Goal: Information Seeking & Learning: Learn about a topic

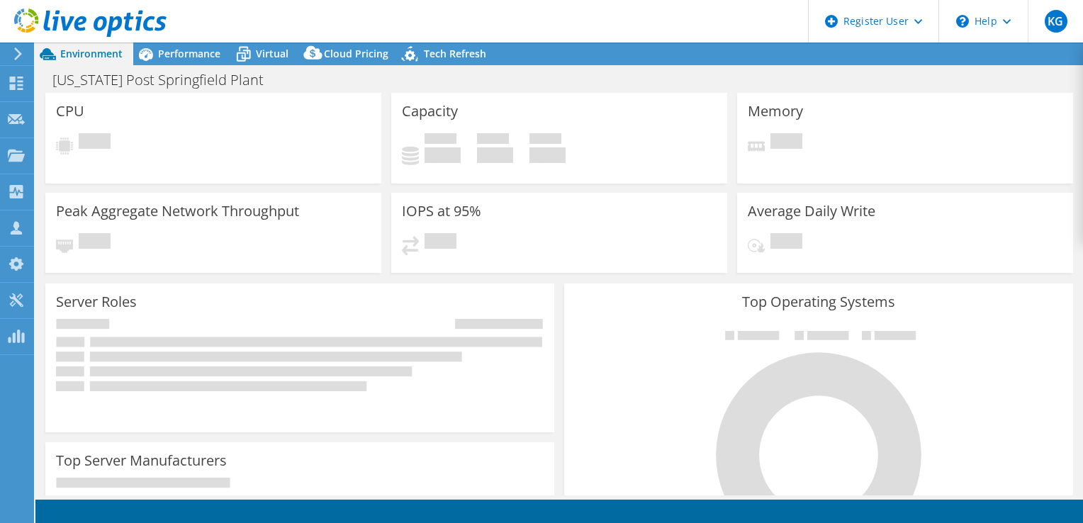
select select "USD"
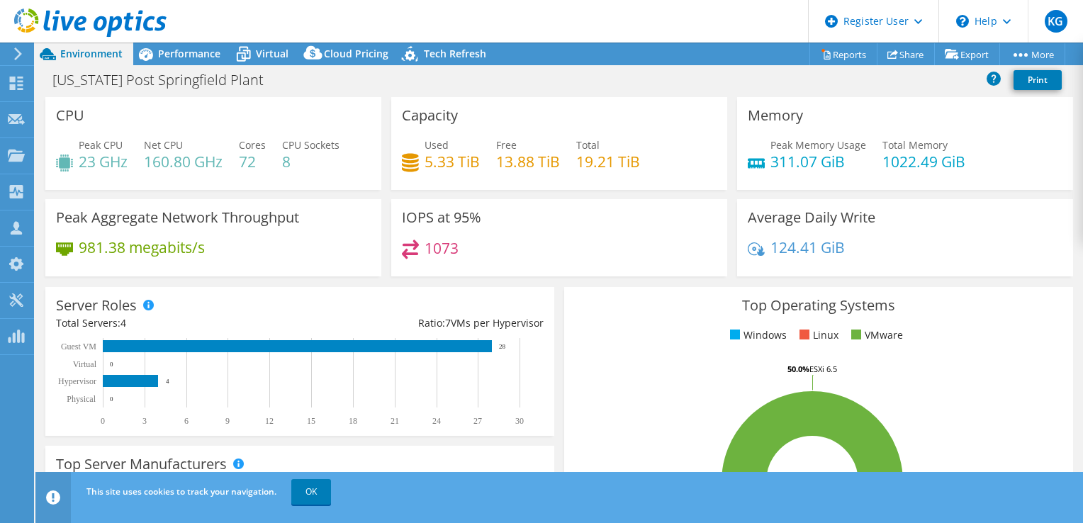
click at [16, 55] on icon at bounding box center [18, 53] width 11 height 13
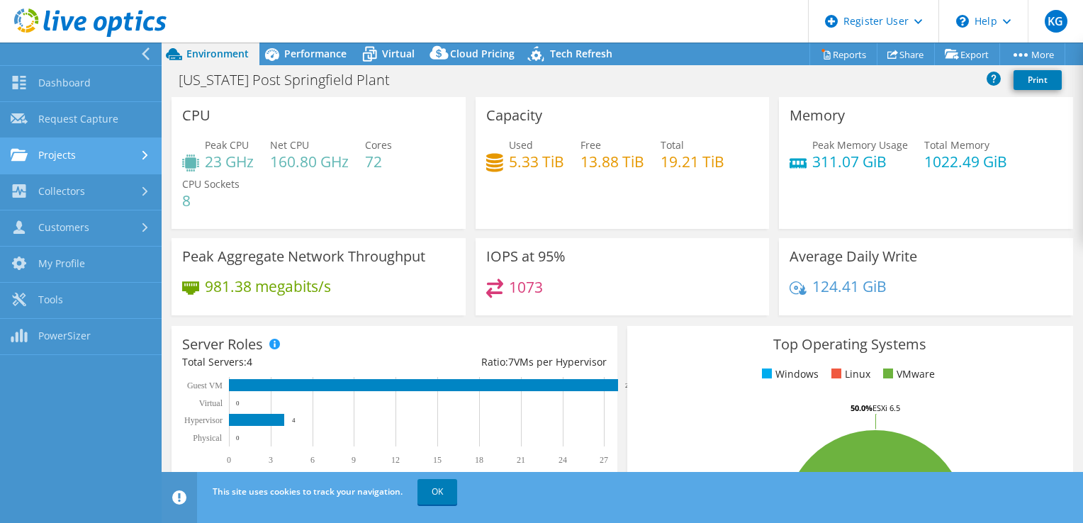
click at [68, 166] on link "Projects" at bounding box center [81, 156] width 162 height 36
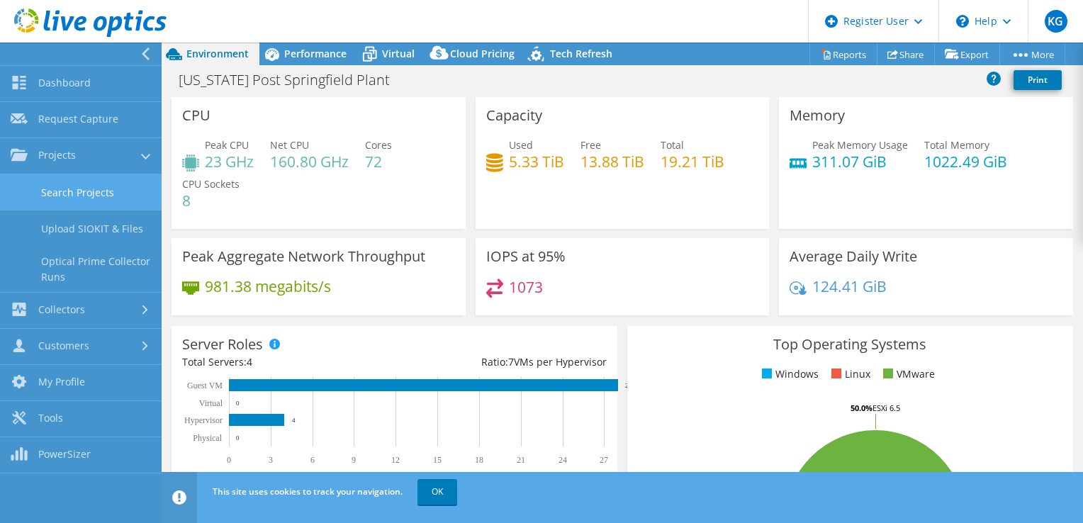
click at [77, 200] on link "Search Projects" at bounding box center [81, 192] width 162 height 36
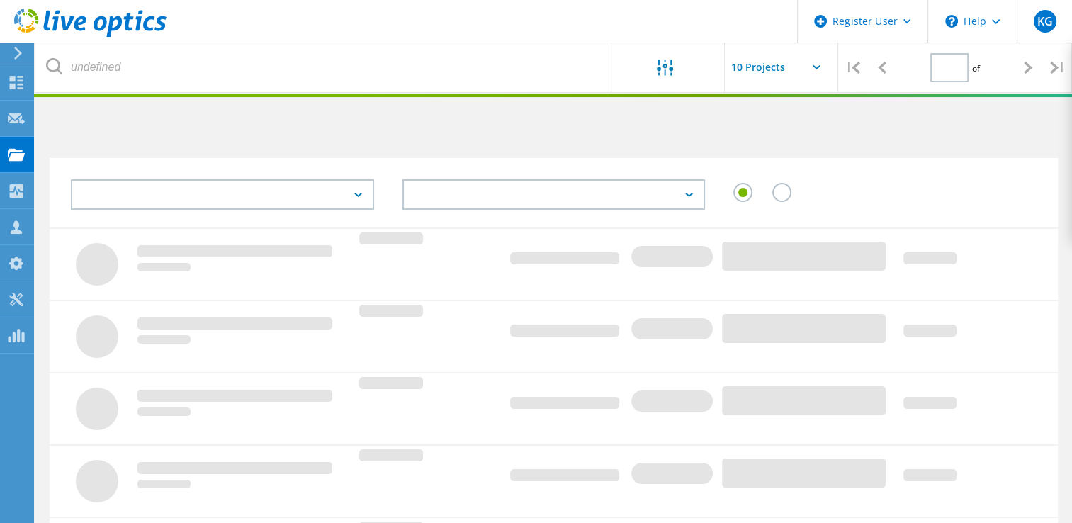
type input "1"
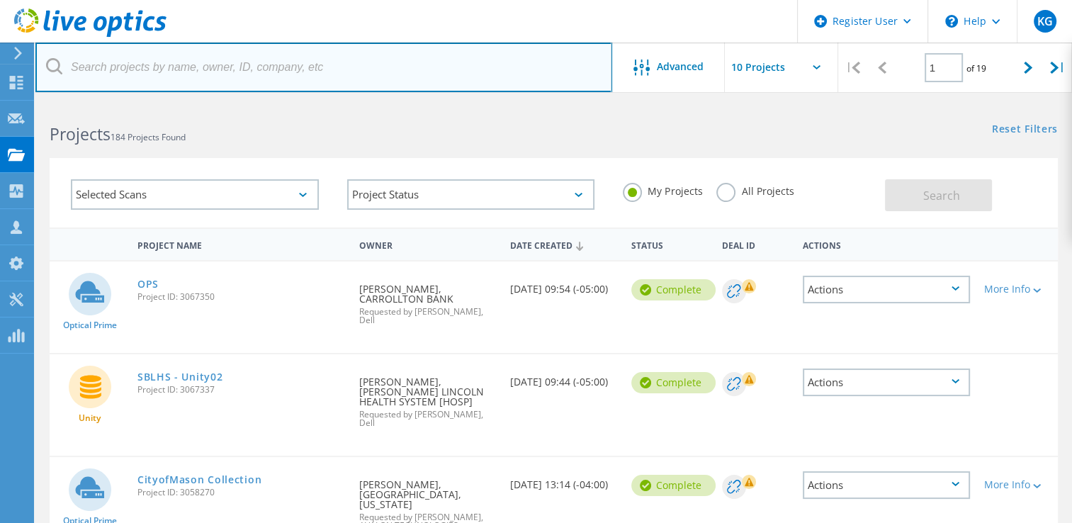
click at [255, 80] on input "text" at bounding box center [323, 68] width 577 height 50
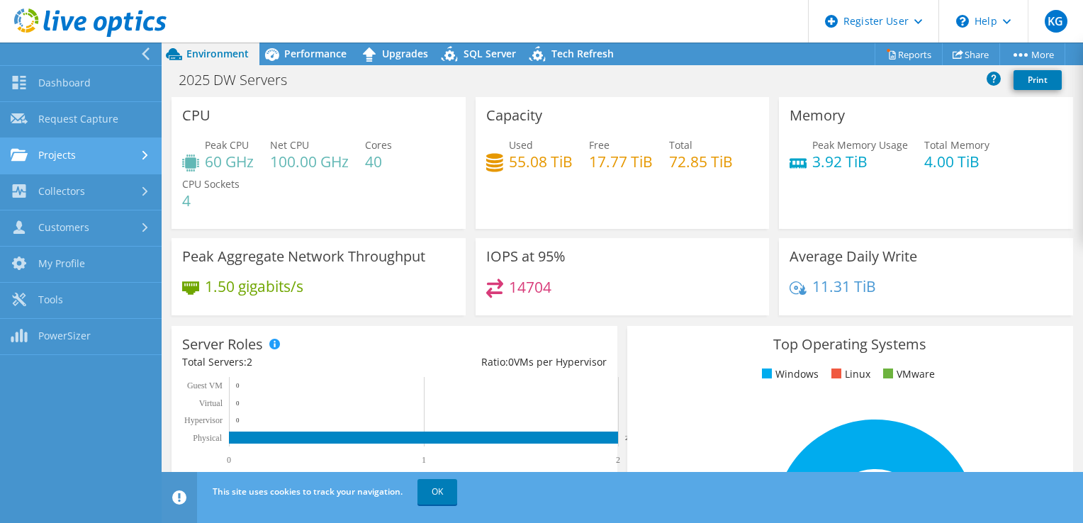
click at [91, 161] on link "Projects" at bounding box center [81, 156] width 162 height 36
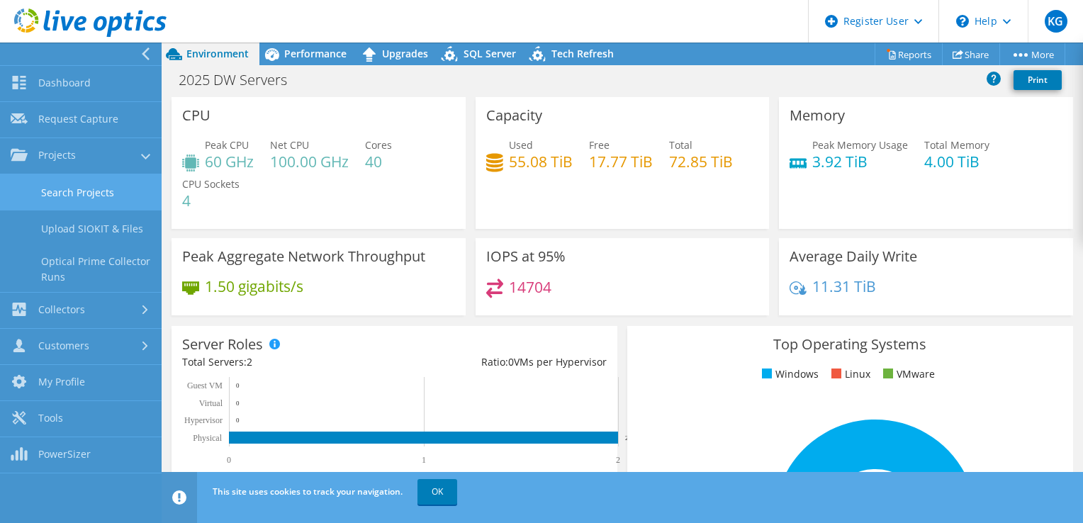
click at [101, 200] on link "Search Projects" at bounding box center [81, 192] width 162 height 36
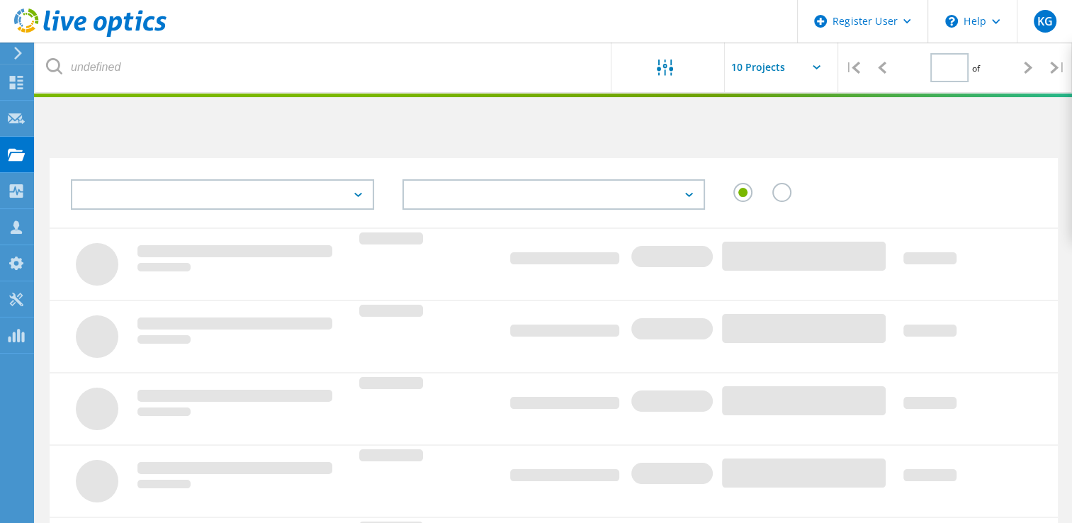
type input "1"
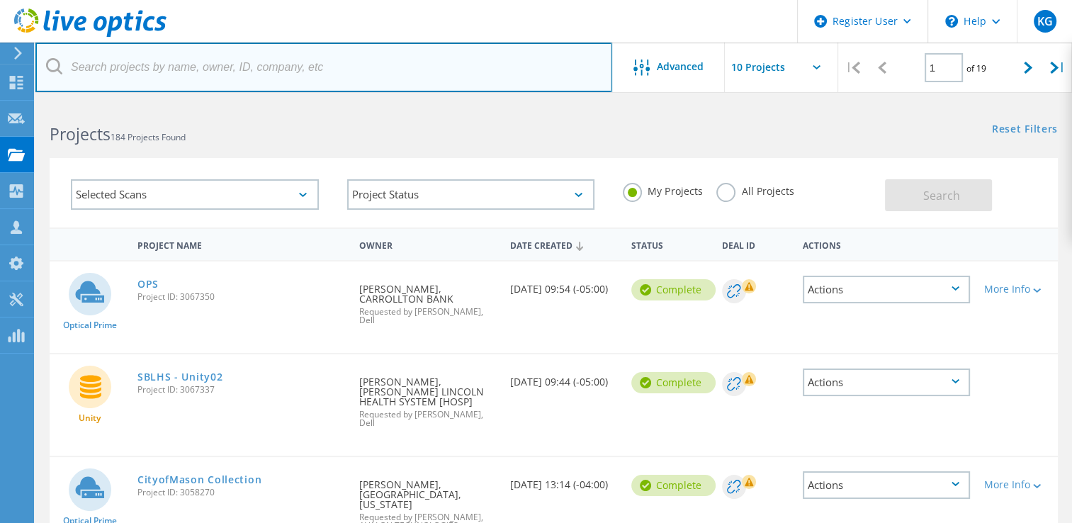
click at [319, 74] on input "text" at bounding box center [323, 68] width 577 height 50
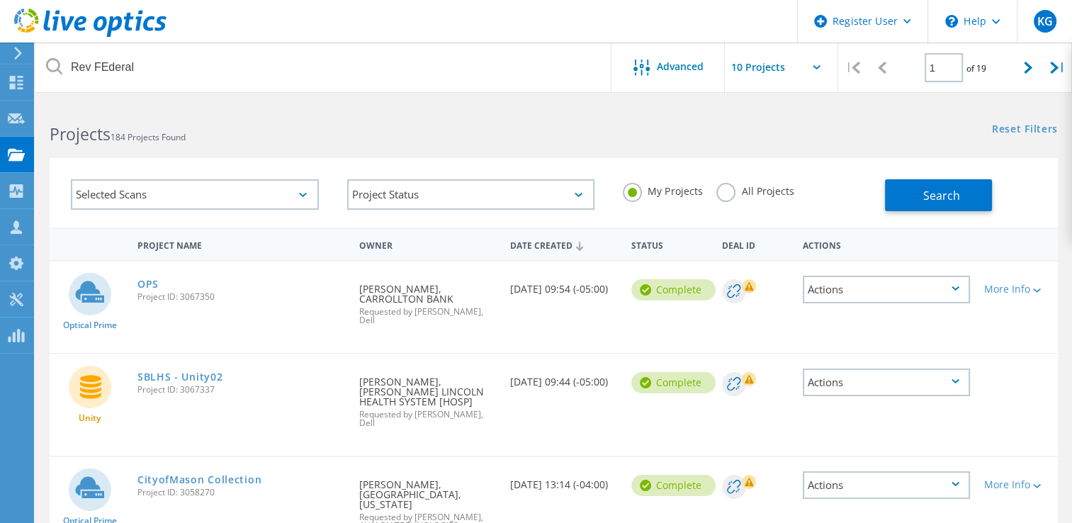
click at [731, 192] on label "All Projects" at bounding box center [754, 189] width 77 height 13
click at [0, 0] on input "All Projects" at bounding box center [0, 0] width 0 height 0
click at [930, 200] on span "Search" at bounding box center [941, 196] width 37 height 16
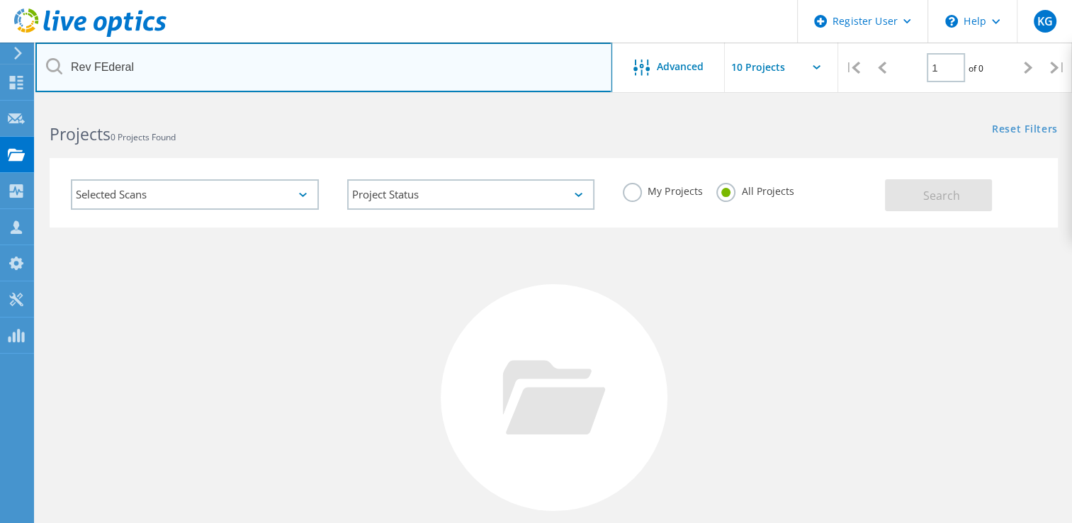
click at [271, 78] on input "Rev FEderal" at bounding box center [323, 68] width 577 height 50
paste input "JBrown@revfcu.com;"
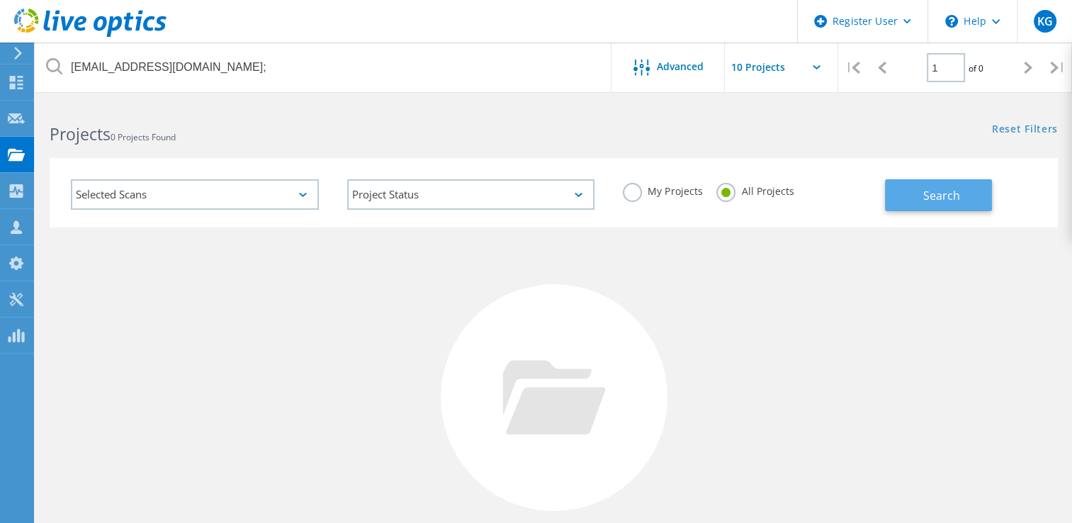
click at [947, 198] on span "Search" at bounding box center [941, 196] width 37 height 16
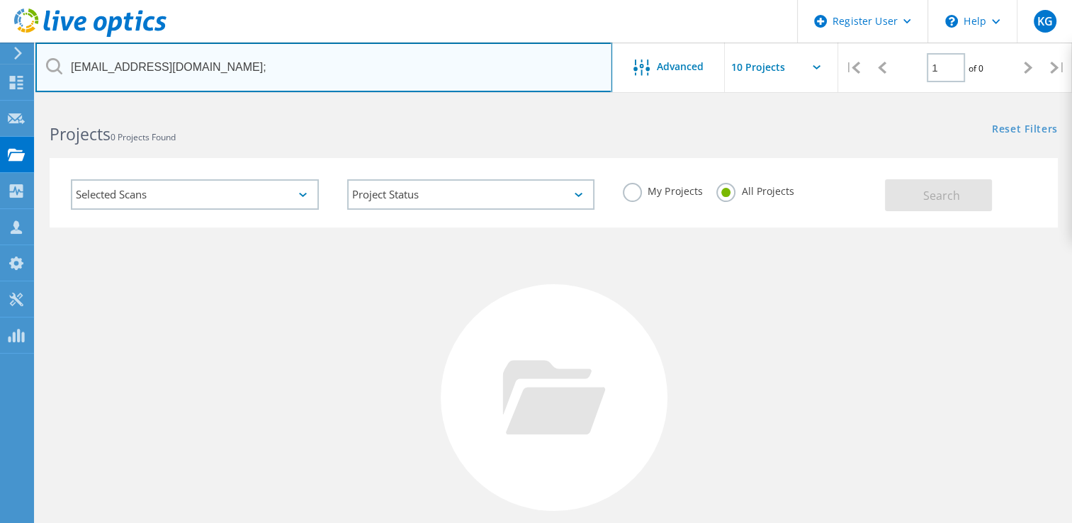
click at [441, 77] on input "JBrown@revfcu.com;" at bounding box center [323, 68] width 577 height 50
type input "[EMAIL_ADDRESS][DOMAIN_NAME]"
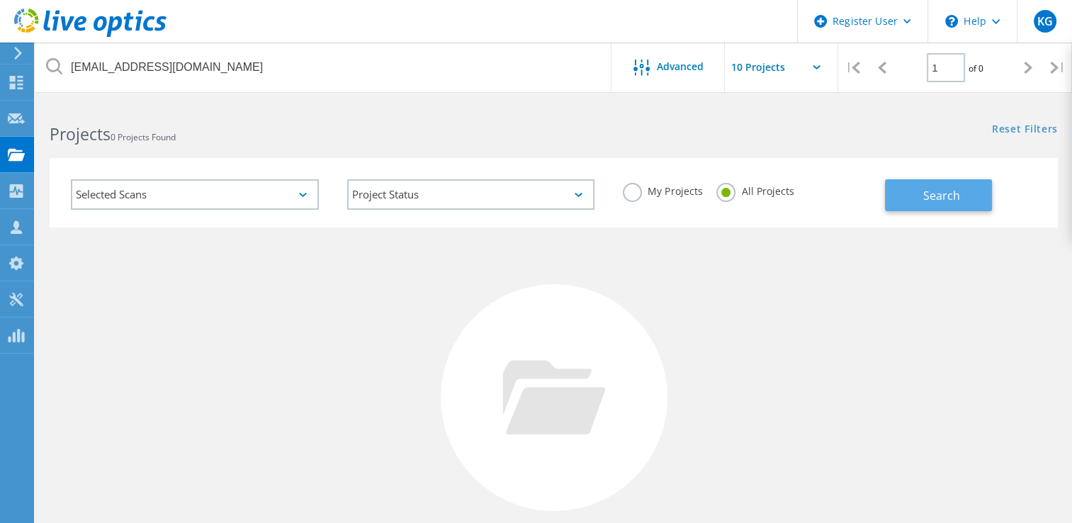
click at [938, 186] on button "Search" at bounding box center [938, 195] width 107 height 32
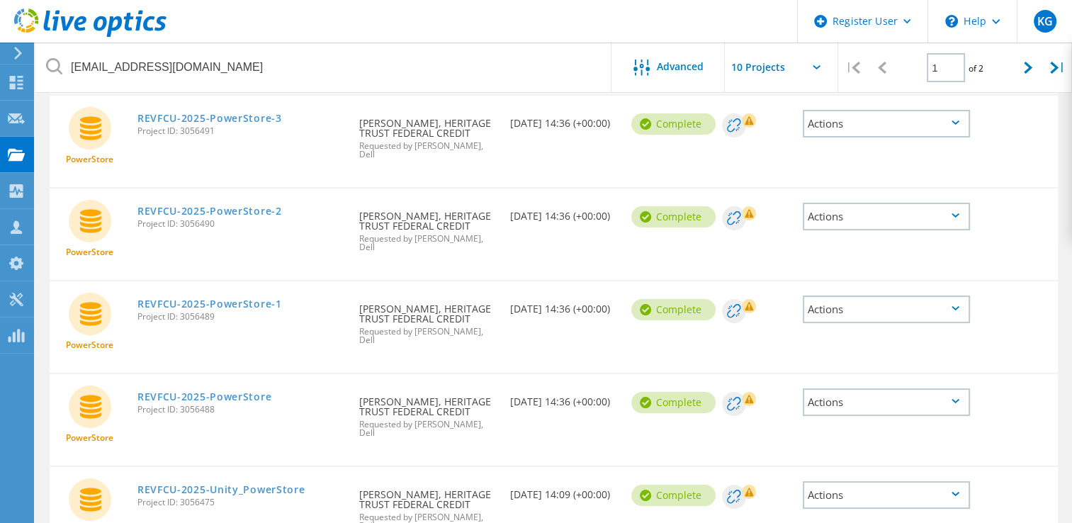
scroll to position [164, 0]
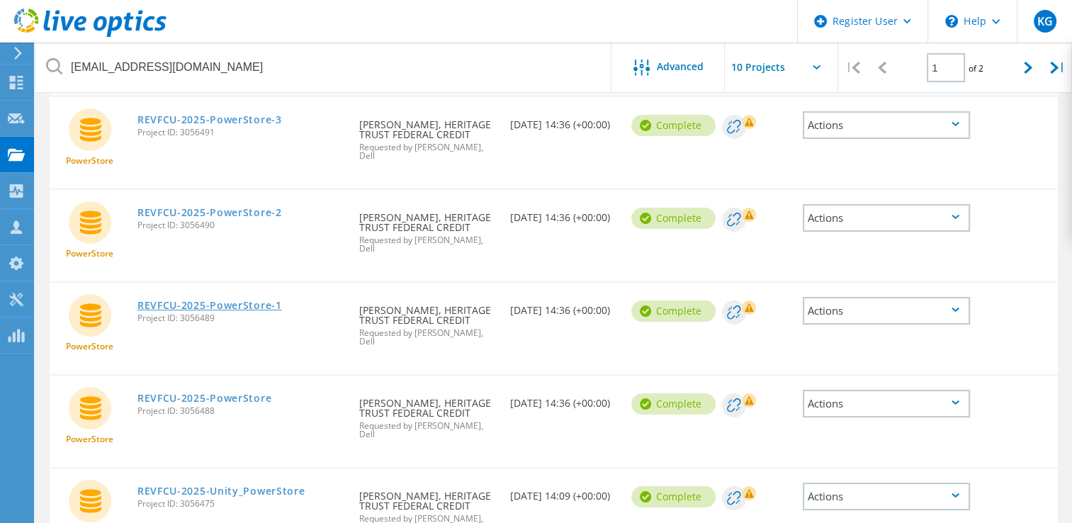
click at [214, 300] on link "REVFCU-2025-PowerStore-1" at bounding box center [209, 305] width 145 height 10
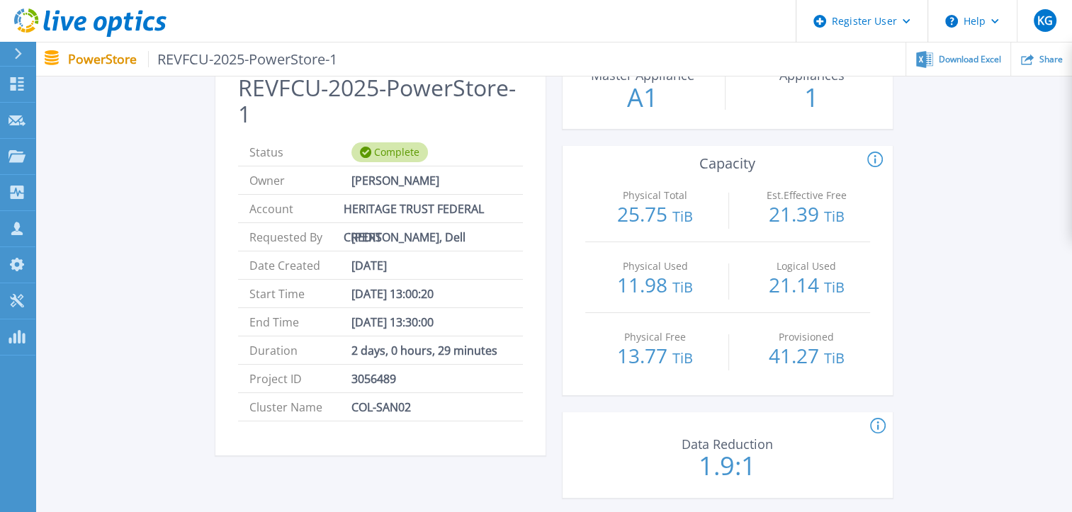
scroll to position [230, 0]
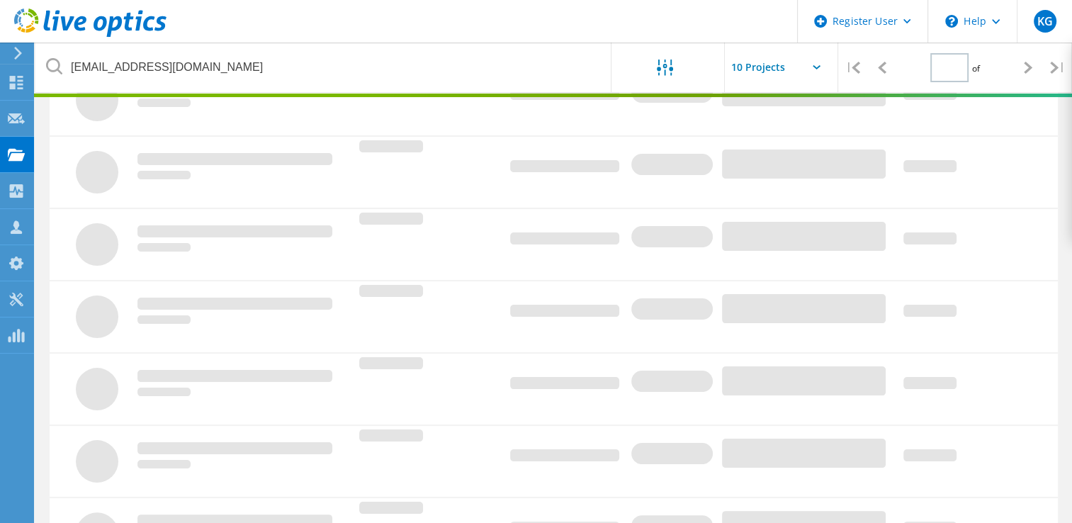
type input "1"
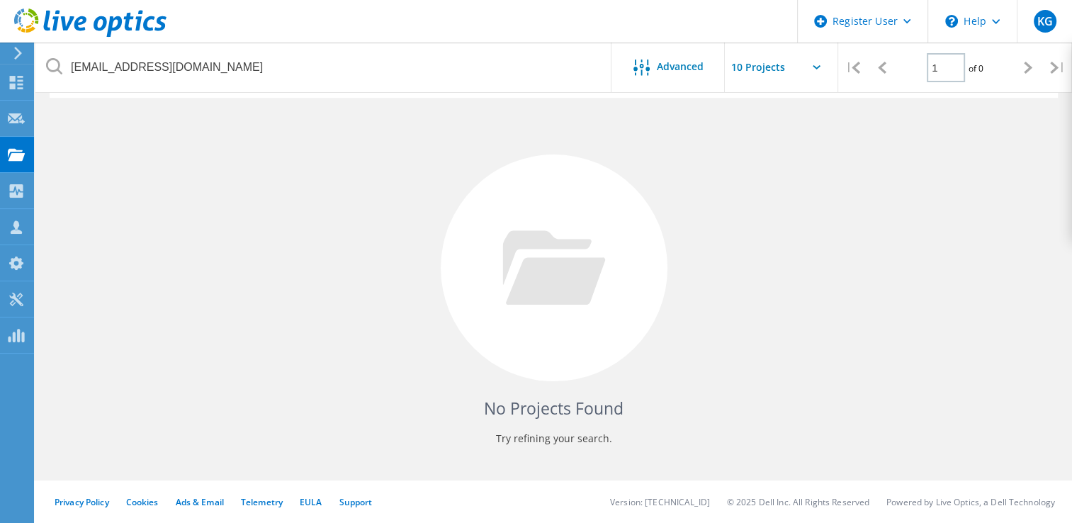
scroll to position [128, 0]
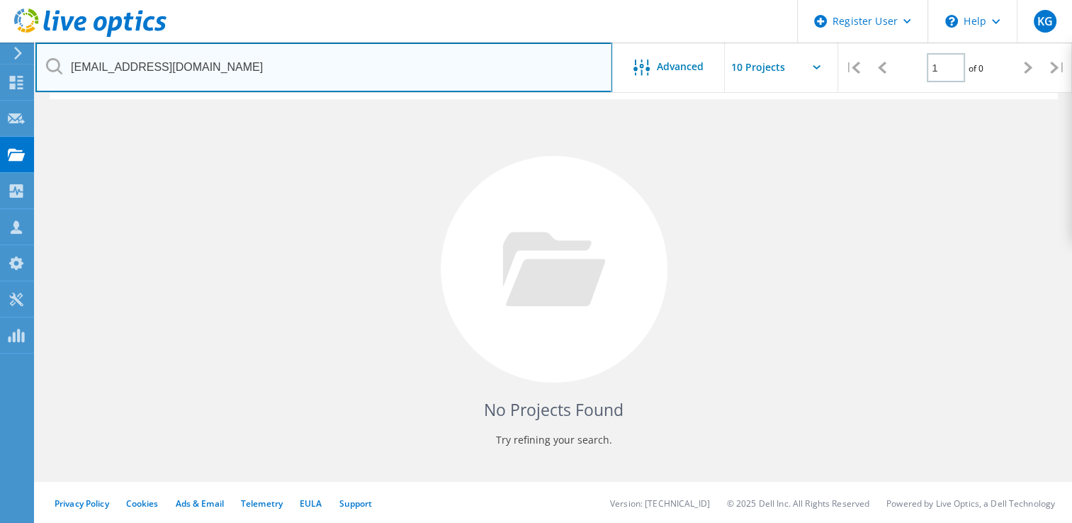
click at [278, 63] on input "JBrown@revfcu.com" at bounding box center [323, 68] width 577 height 50
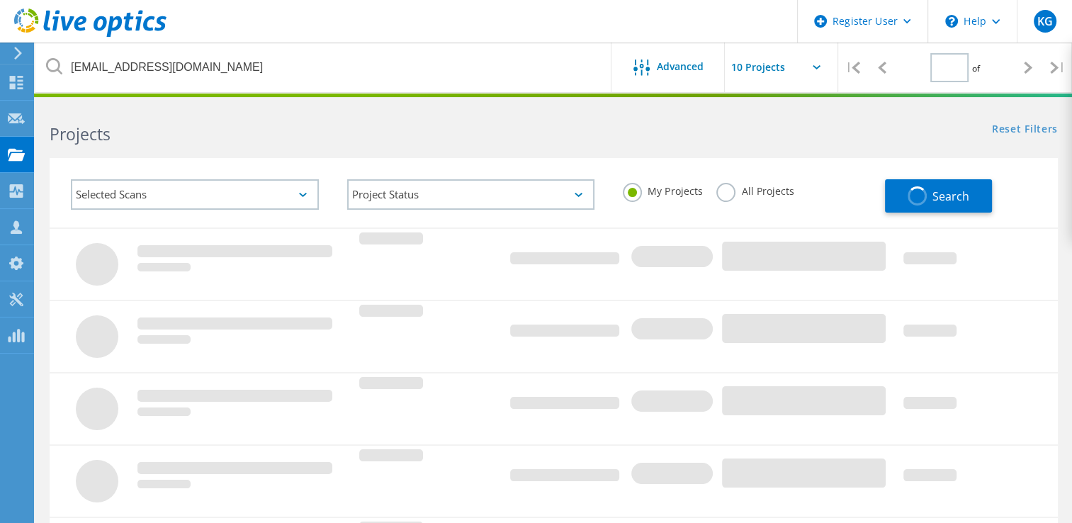
type input "1"
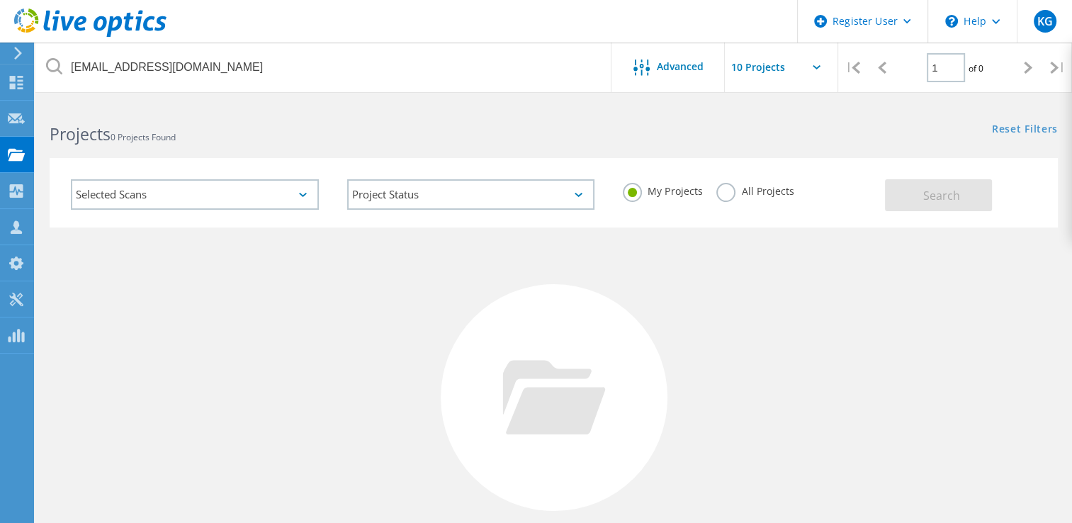
click at [740, 190] on label "All Projects" at bounding box center [754, 189] width 77 height 13
click at [0, 0] on input "All Projects" at bounding box center [0, 0] width 0 height 0
click at [903, 196] on button "Search" at bounding box center [938, 195] width 107 height 32
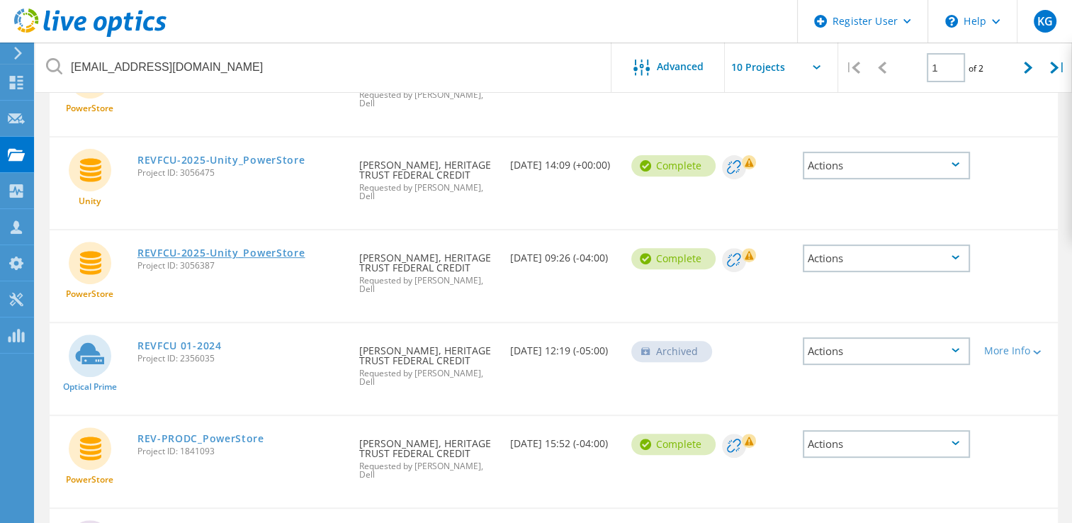
scroll to position [496, 0]
click at [199, 154] on link "REVFCU-2025-Unity_PowerStore" at bounding box center [221, 159] width 168 height 10
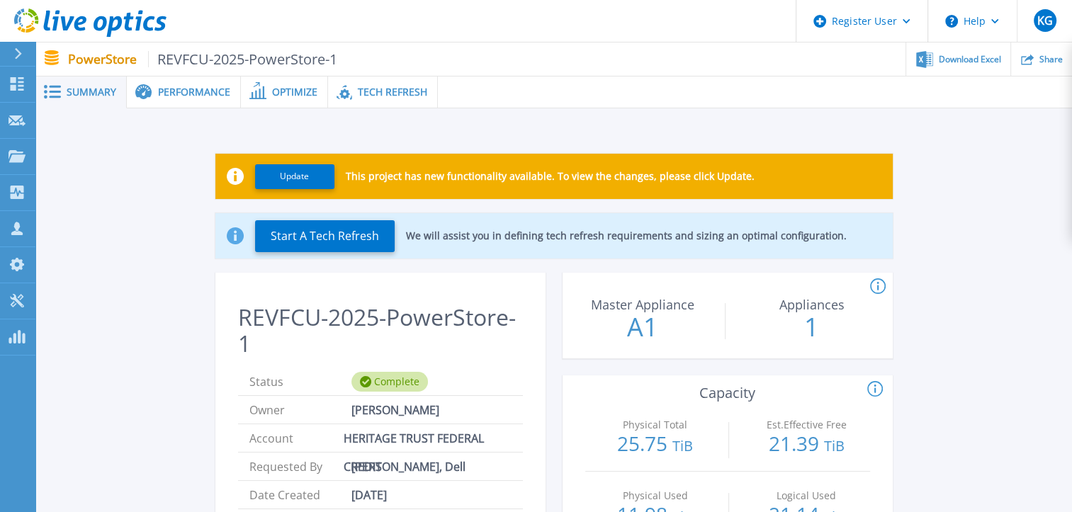
click at [205, 104] on div "Performance" at bounding box center [184, 93] width 114 height 32
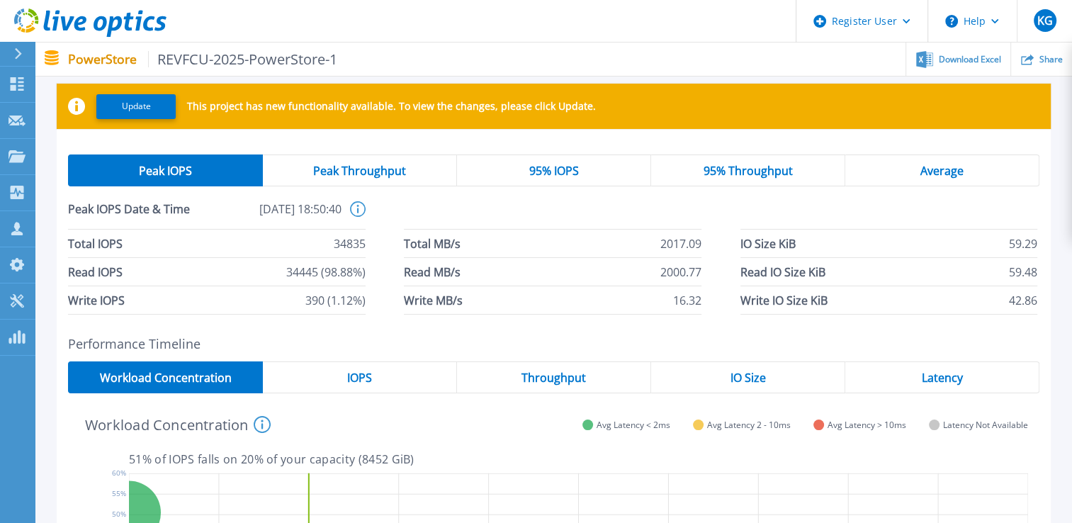
scroll to position [50, 0]
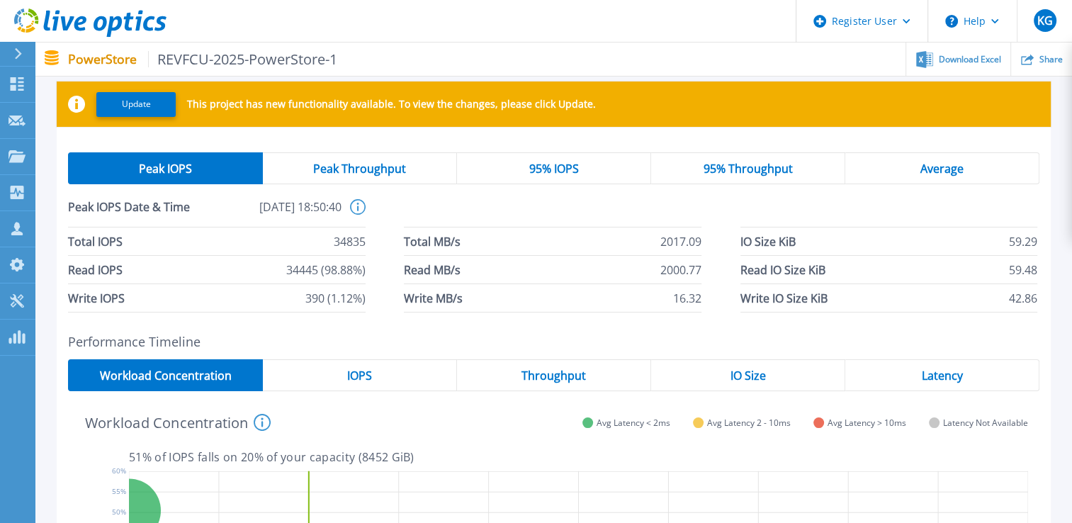
click at [592, 171] on div "95% IOPS" at bounding box center [554, 168] width 194 height 32
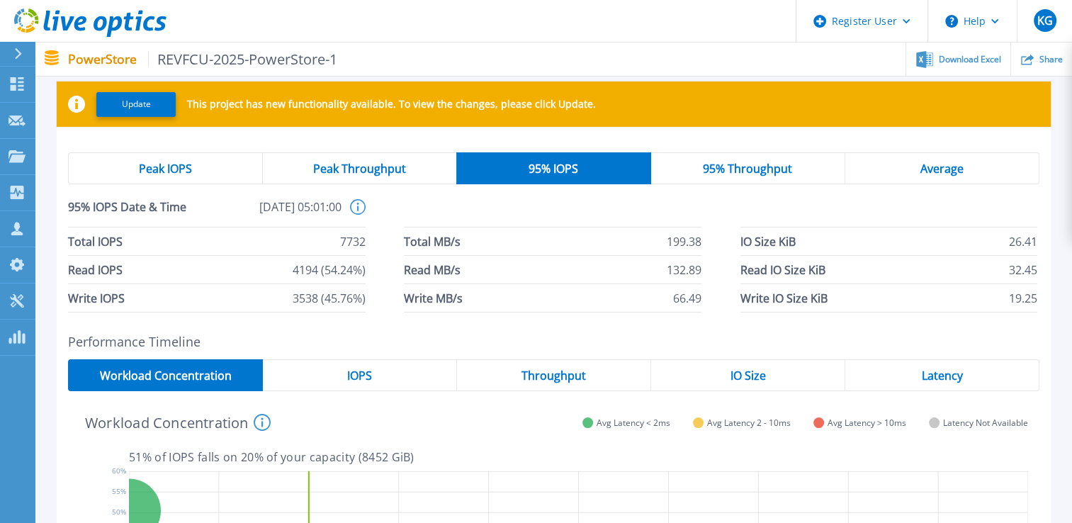
click at [235, 166] on div "Peak IOPS" at bounding box center [165, 168] width 195 height 32
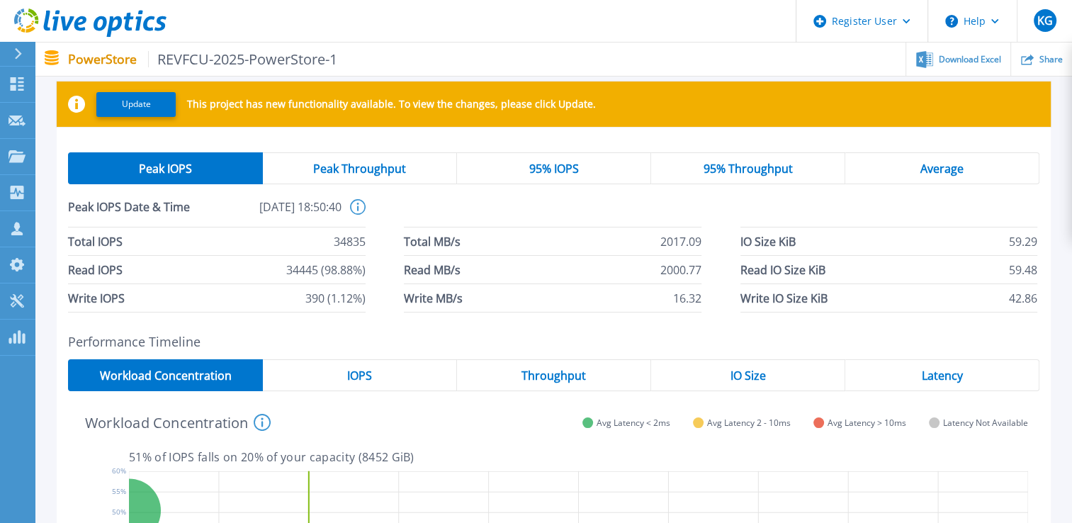
click at [986, 164] on div "Average" at bounding box center [942, 168] width 194 height 32
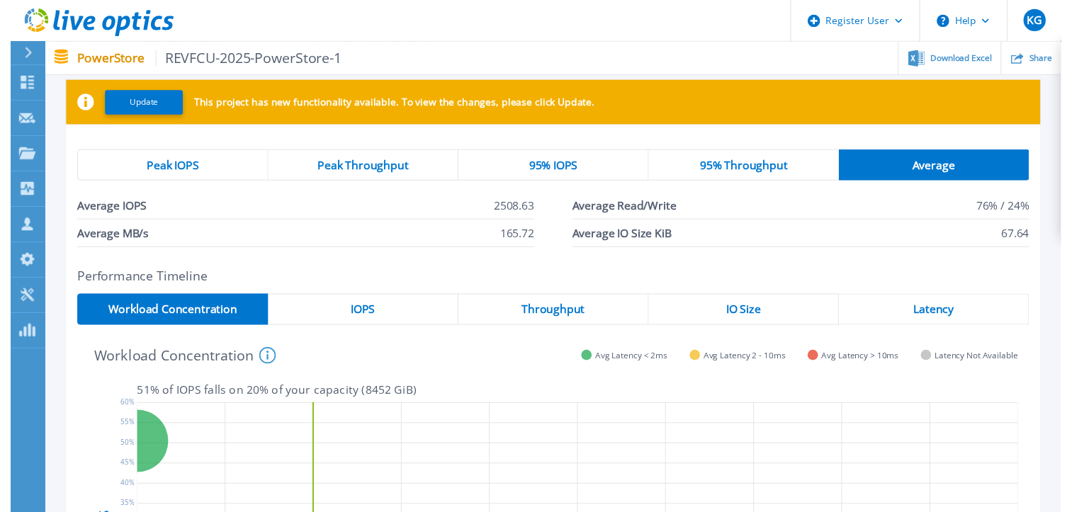
scroll to position [0, 0]
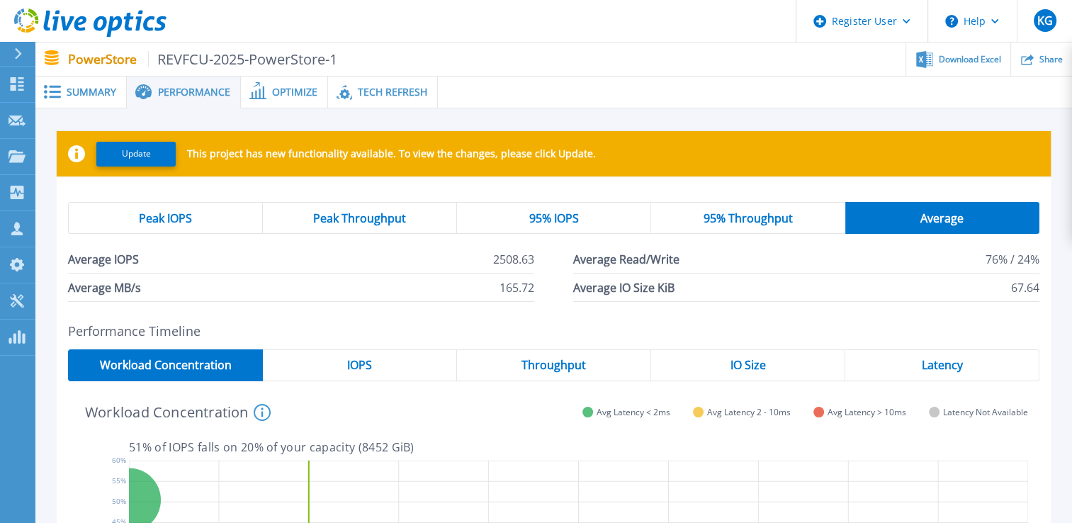
click at [86, 97] on span "Summary" at bounding box center [92, 92] width 50 height 10
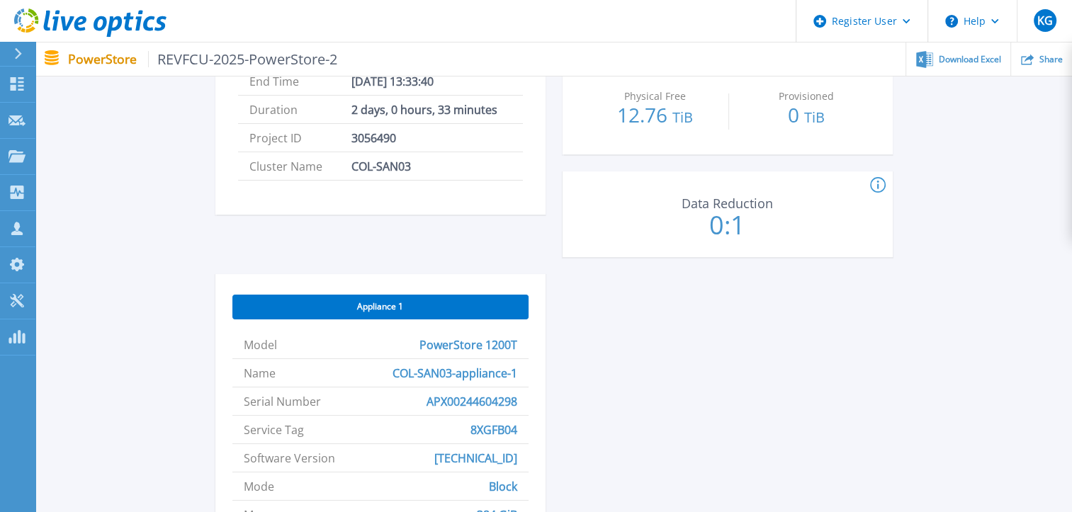
scroll to position [485, 0]
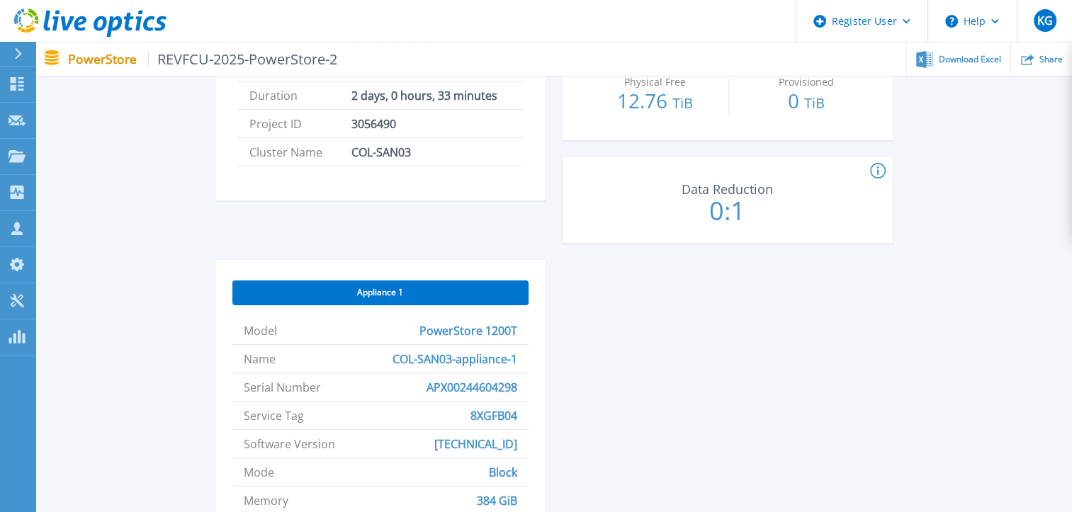
click at [452, 389] on span "APX00244604298" at bounding box center [472, 387] width 91 height 28
copy span "APX00244604298"
click at [490, 419] on span "8XGFB04" at bounding box center [493, 416] width 47 height 28
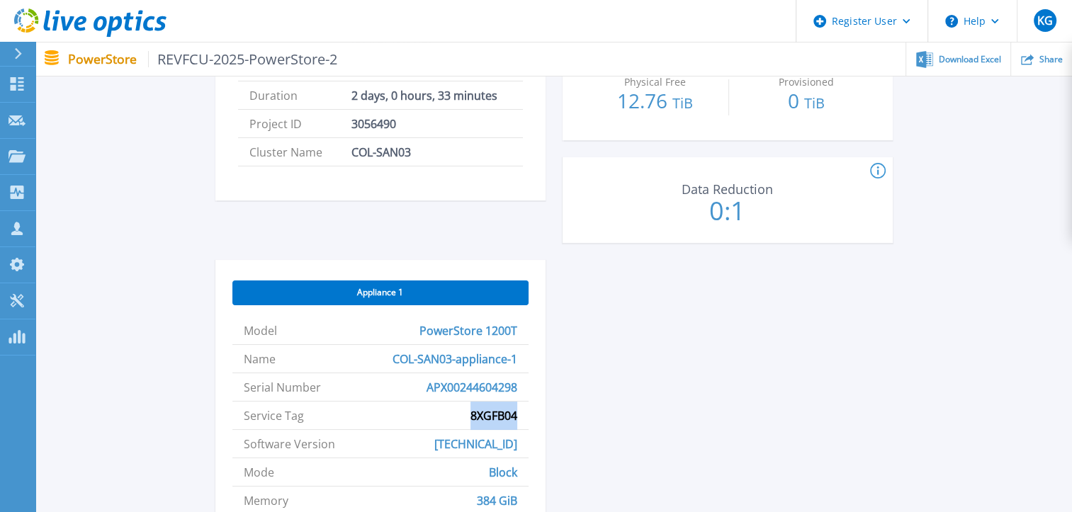
copy span "8XGFB04"
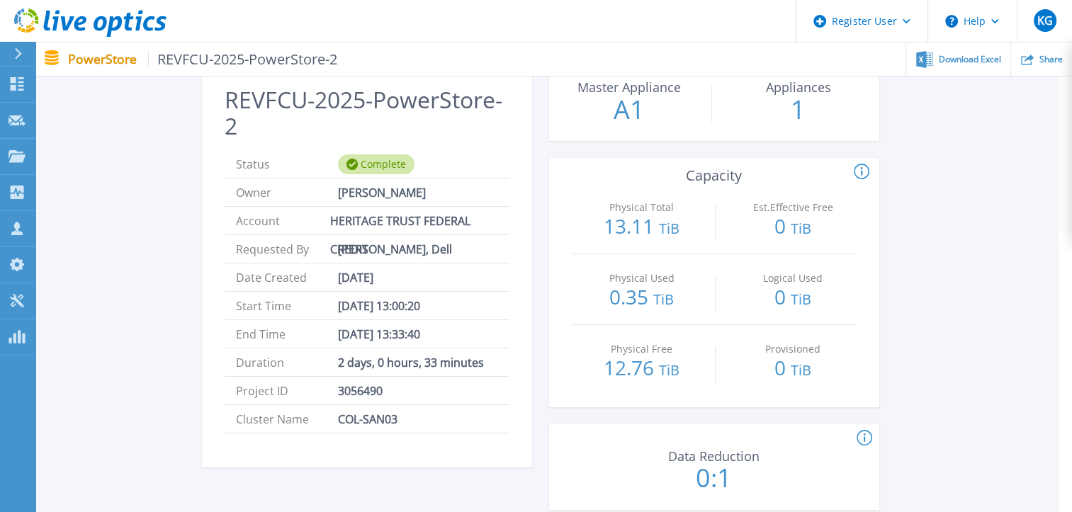
scroll to position [205, 11]
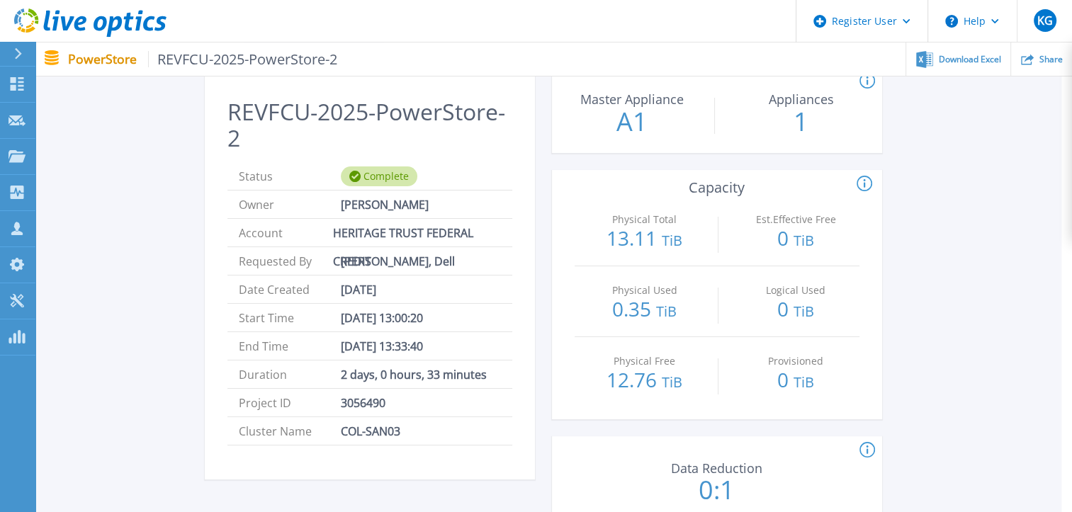
click at [123, 356] on div "Update This project has new functionality available. To view the changes, pleas…" at bounding box center [543, 456] width 994 height 1061
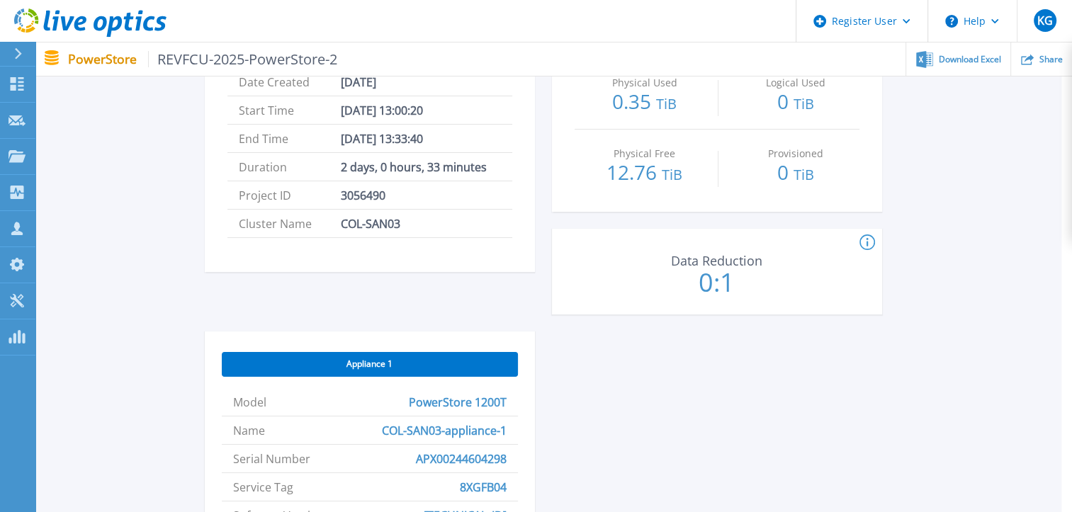
scroll to position [414, 11]
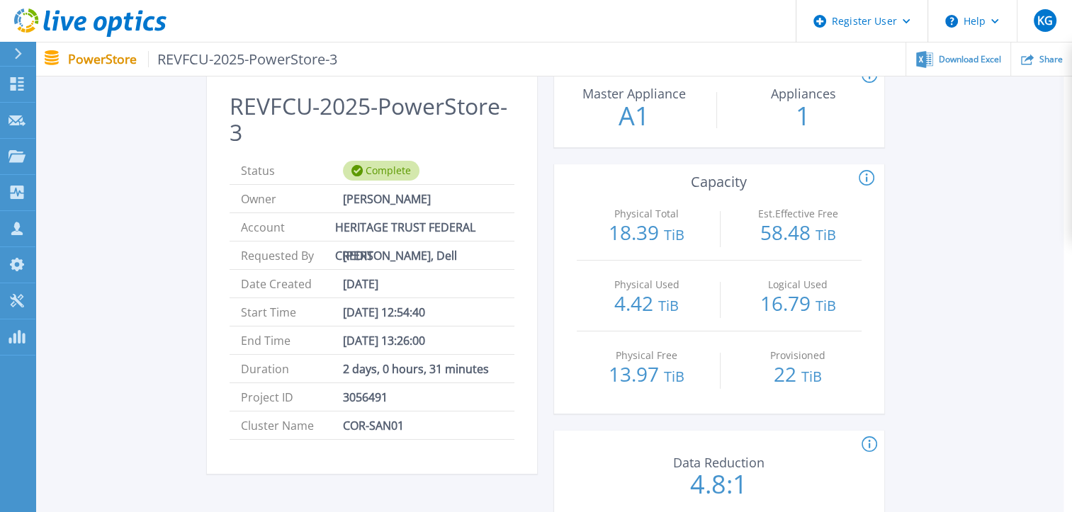
scroll to position [0, 9]
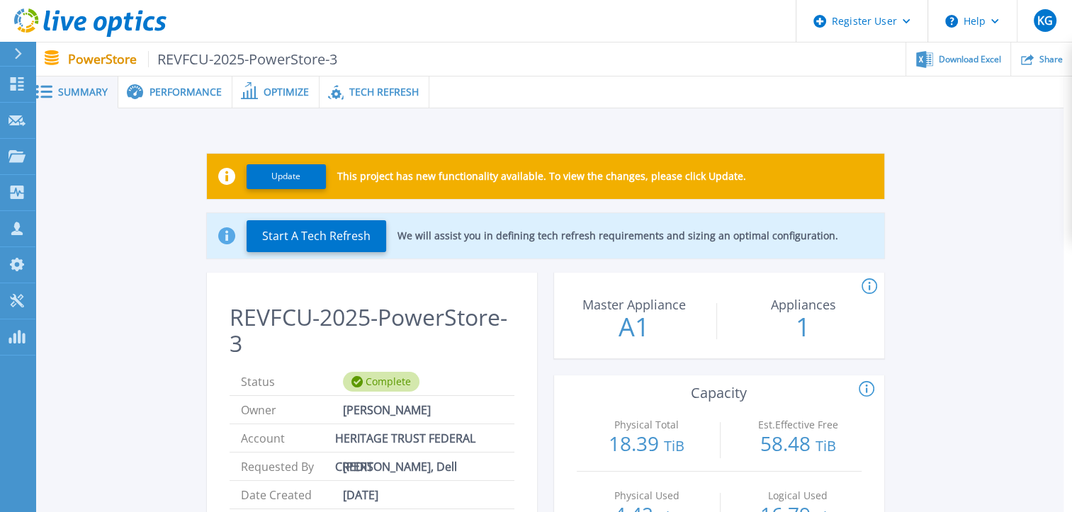
click at [178, 87] on span "Performance" at bounding box center [186, 92] width 72 height 10
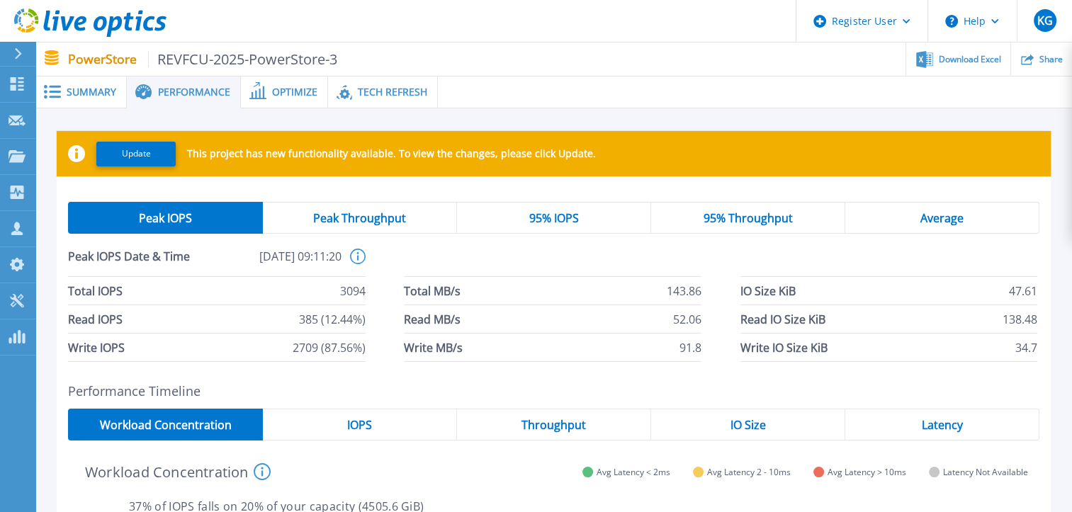
scroll to position [0, 0]
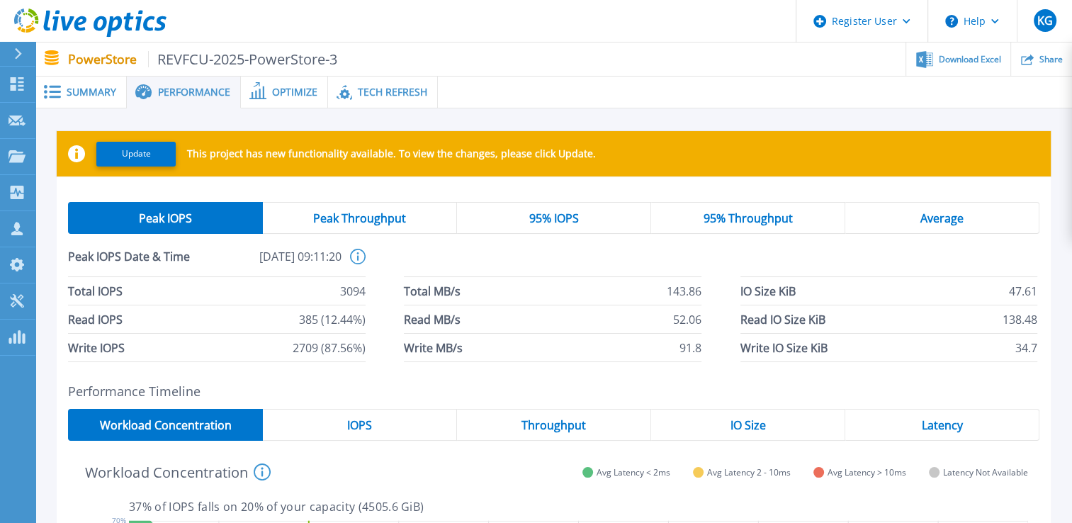
click at [543, 219] on span "95% IOPS" at bounding box center [554, 218] width 50 height 11
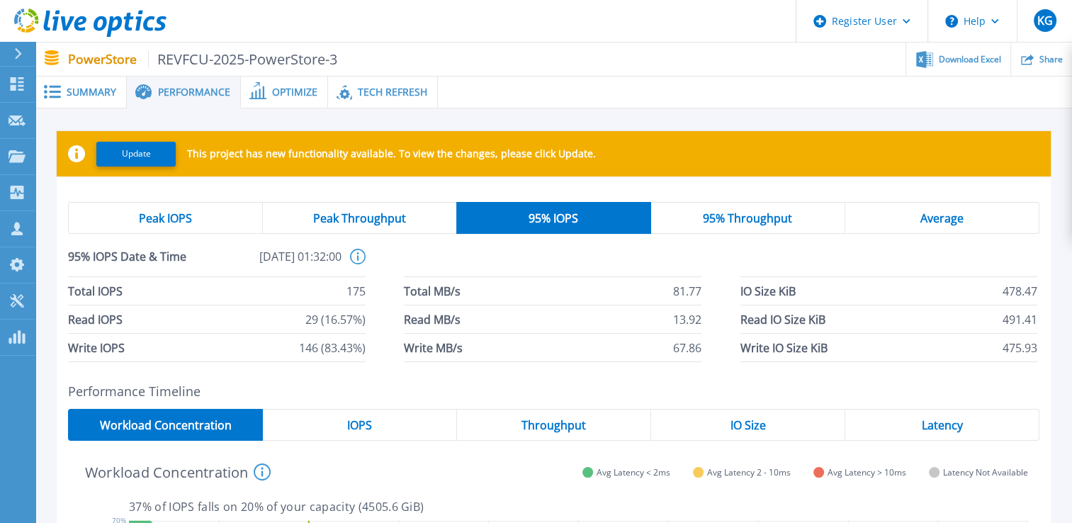
click at [88, 91] on span "Summary" at bounding box center [92, 92] width 50 height 10
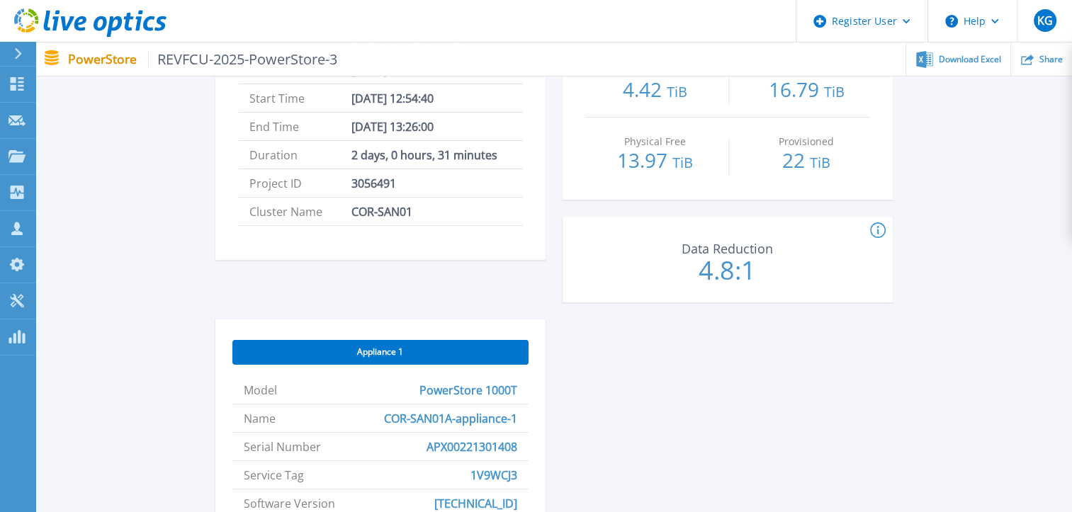
scroll to position [424, 0]
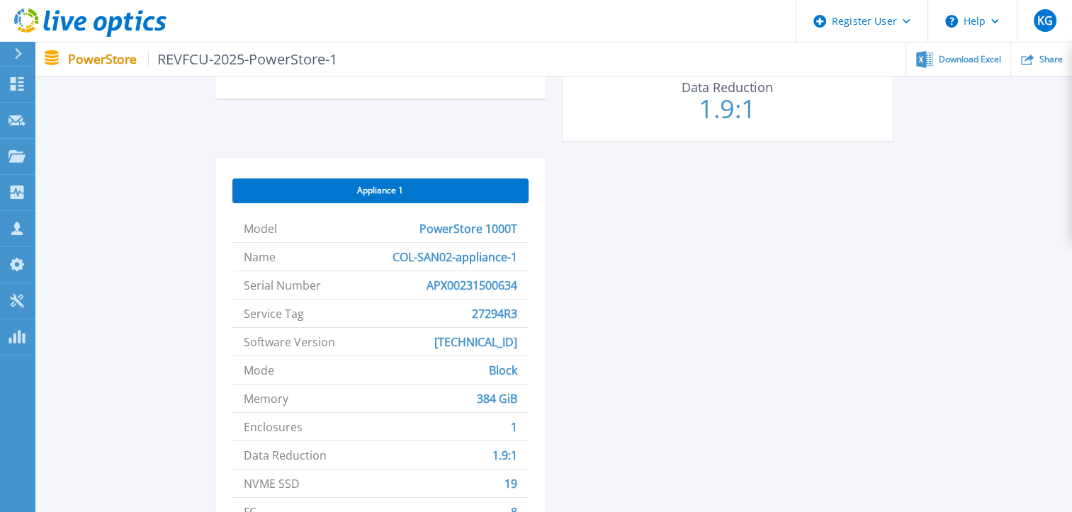
scroll to position [589, 0]
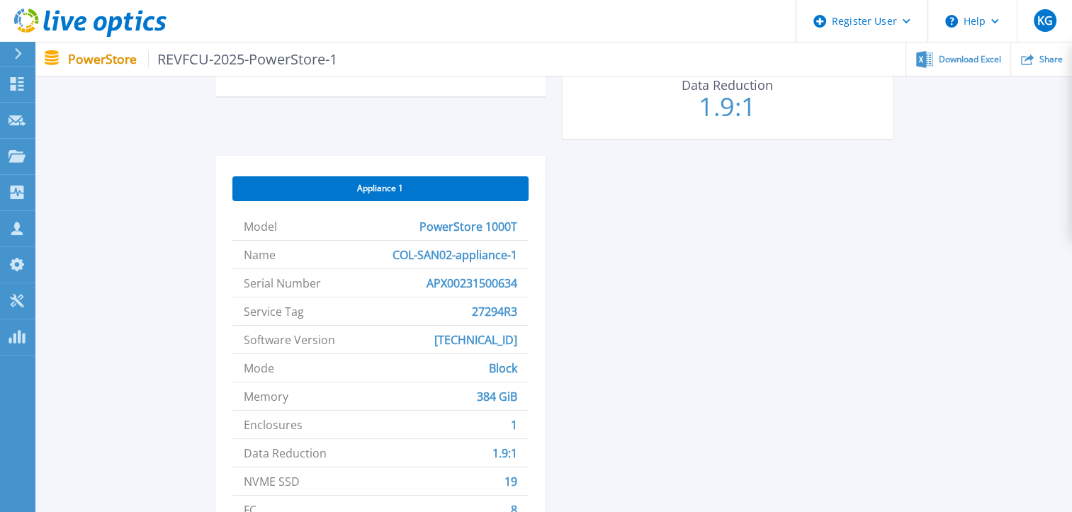
click at [492, 310] on span "27294R3" at bounding box center [494, 312] width 45 height 28
copy span "27294R3"
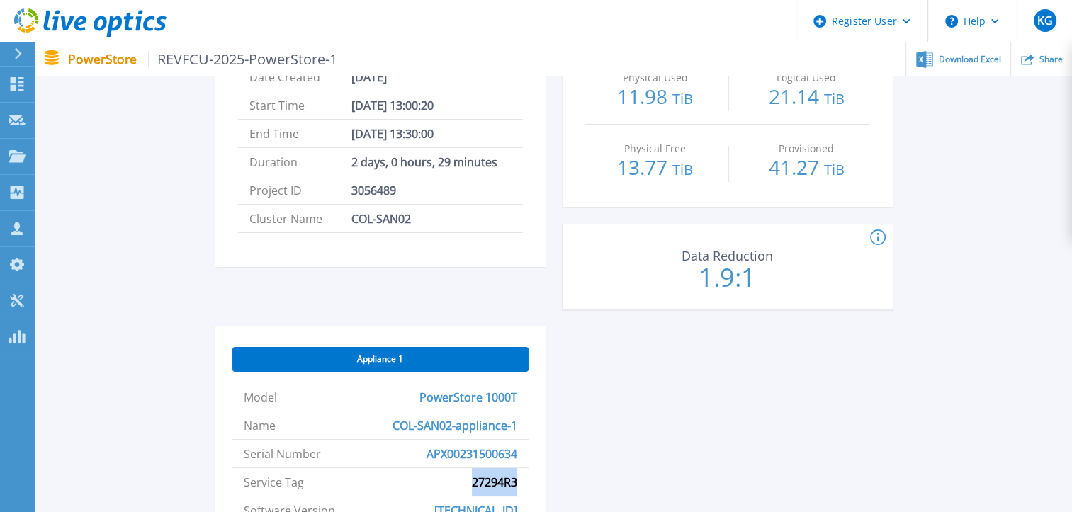
scroll to position [442, 0]
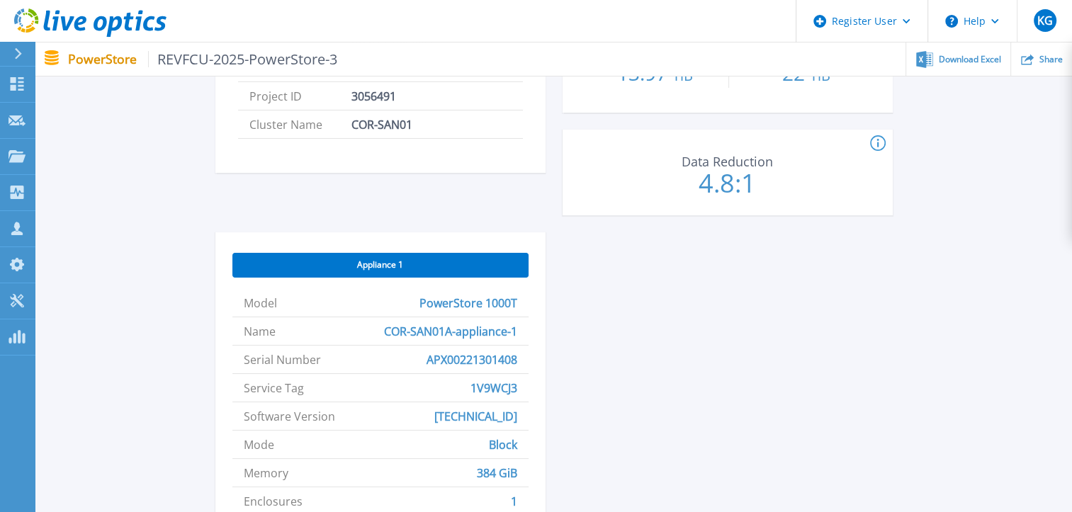
scroll to position [506, 0]
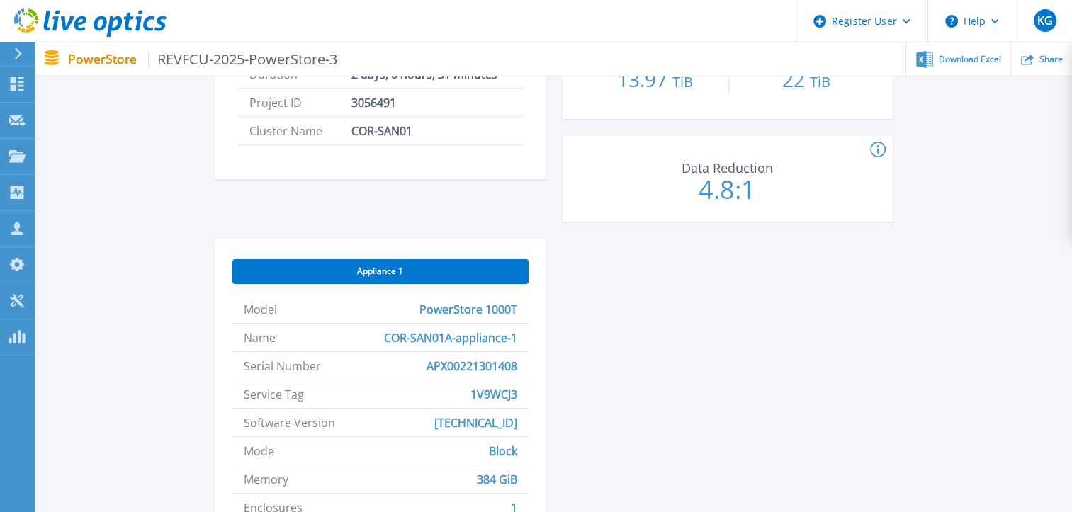
click at [480, 394] on span "1V9WCJ3" at bounding box center [493, 394] width 47 height 28
copy span "1V9WCJ3"
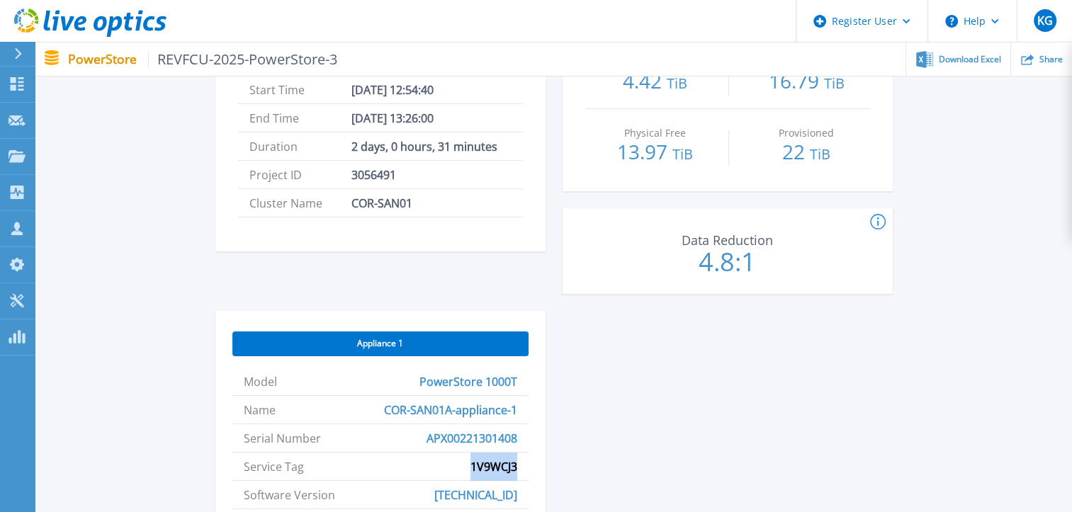
scroll to position [435, 0]
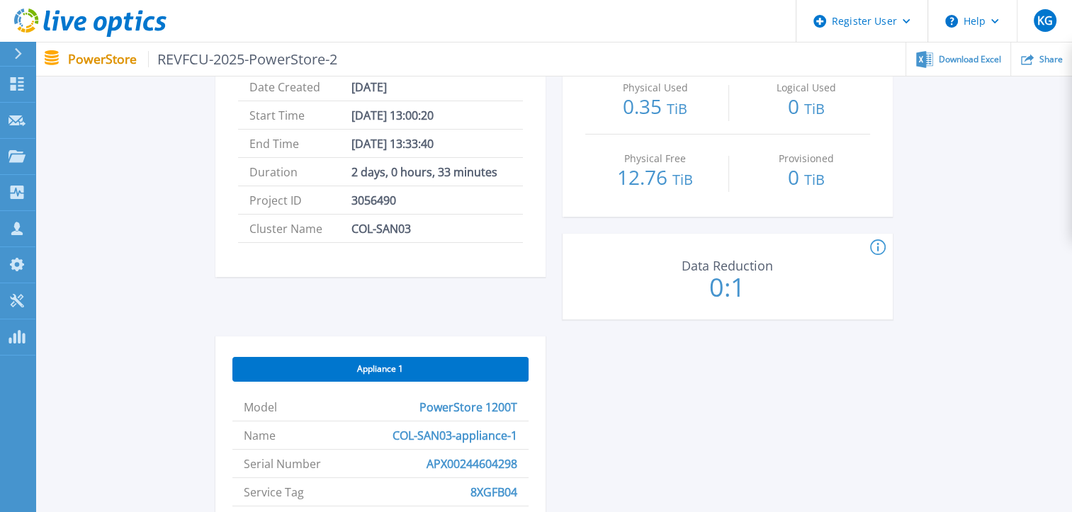
scroll to position [381, 0]
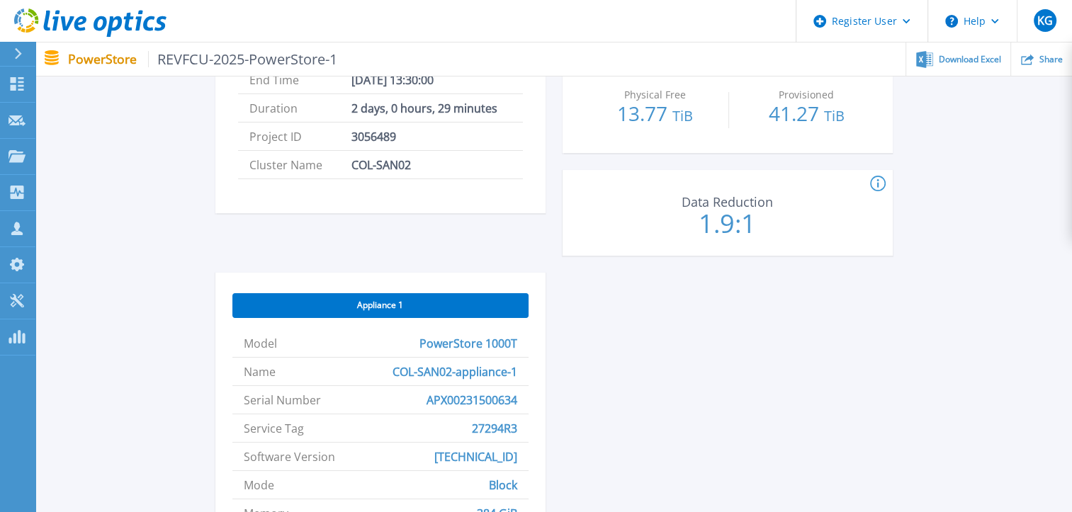
scroll to position [470, 0]
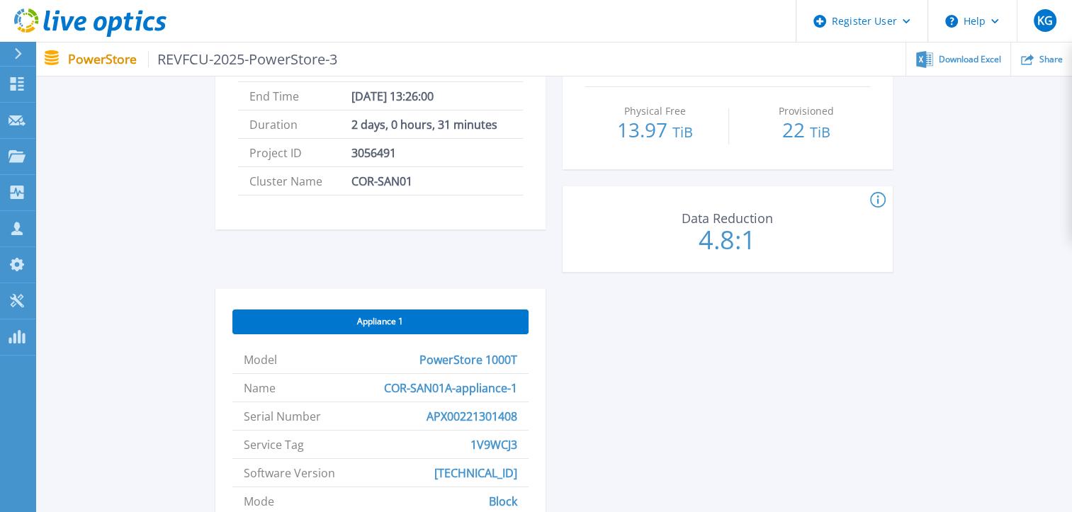
scroll to position [456, 0]
